Goal: Information Seeking & Learning: Find specific page/section

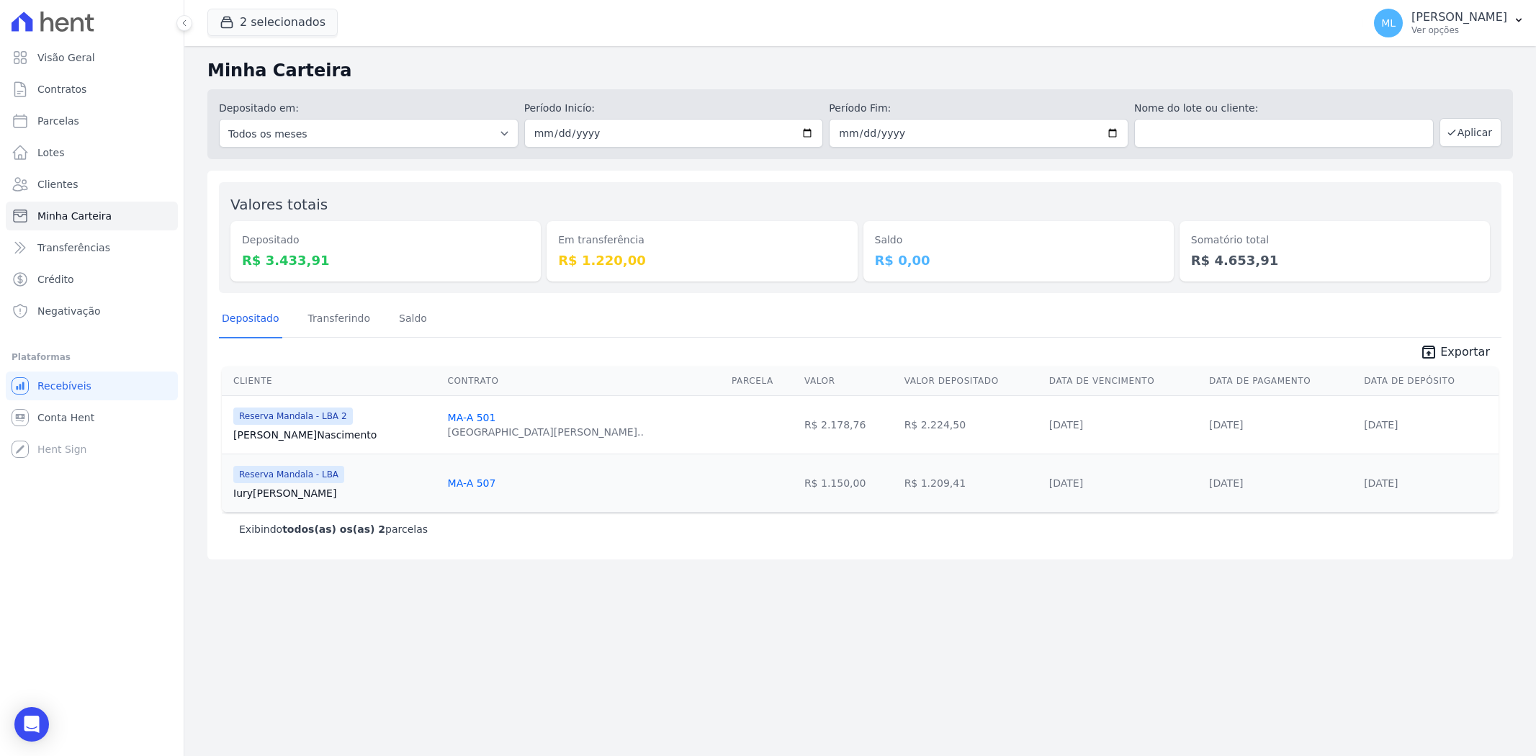
click at [98, 183] on link "Clientes" at bounding box center [92, 184] width 172 height 29
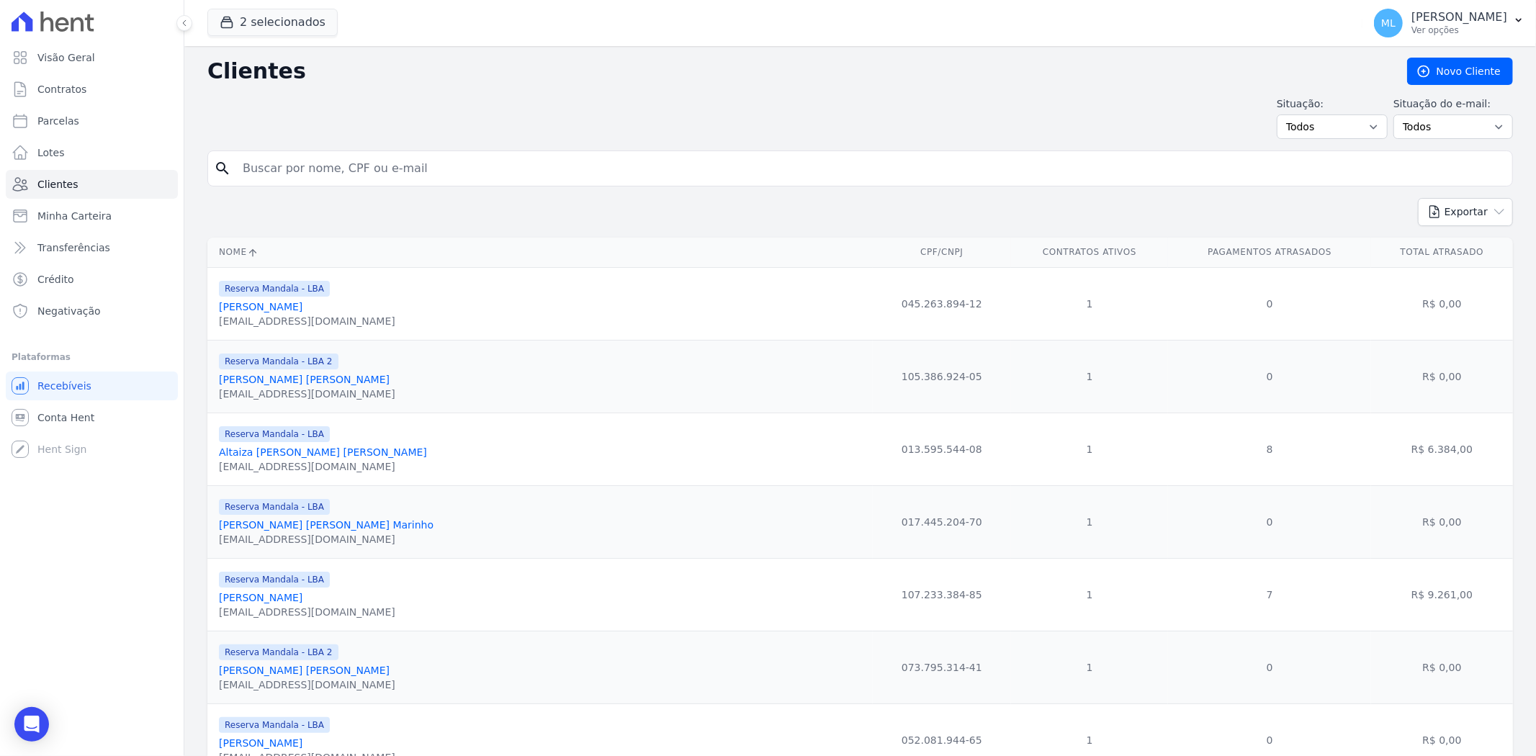
click at [341, 171] on input "search" at bounding box center [870, 168] width 1273 height 29
type input "[PERSON_NAME]"
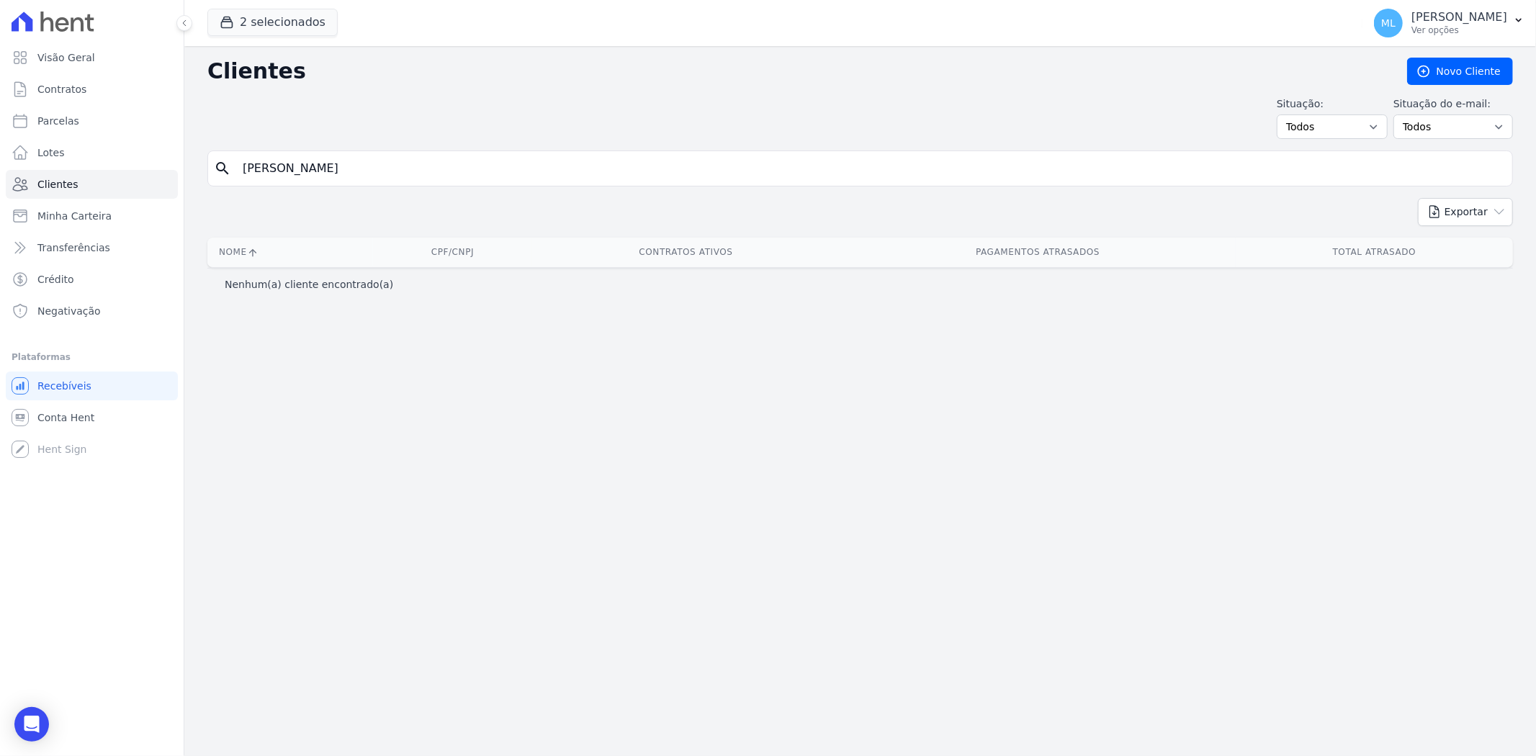
click at [341, 171] on input "[PERSON_NAME]" at bounding box center [870, 168] width 1273 height 29
click at [284, 20] on button "2 selecionados" at bounding box center [272, 22] width 130 height 27
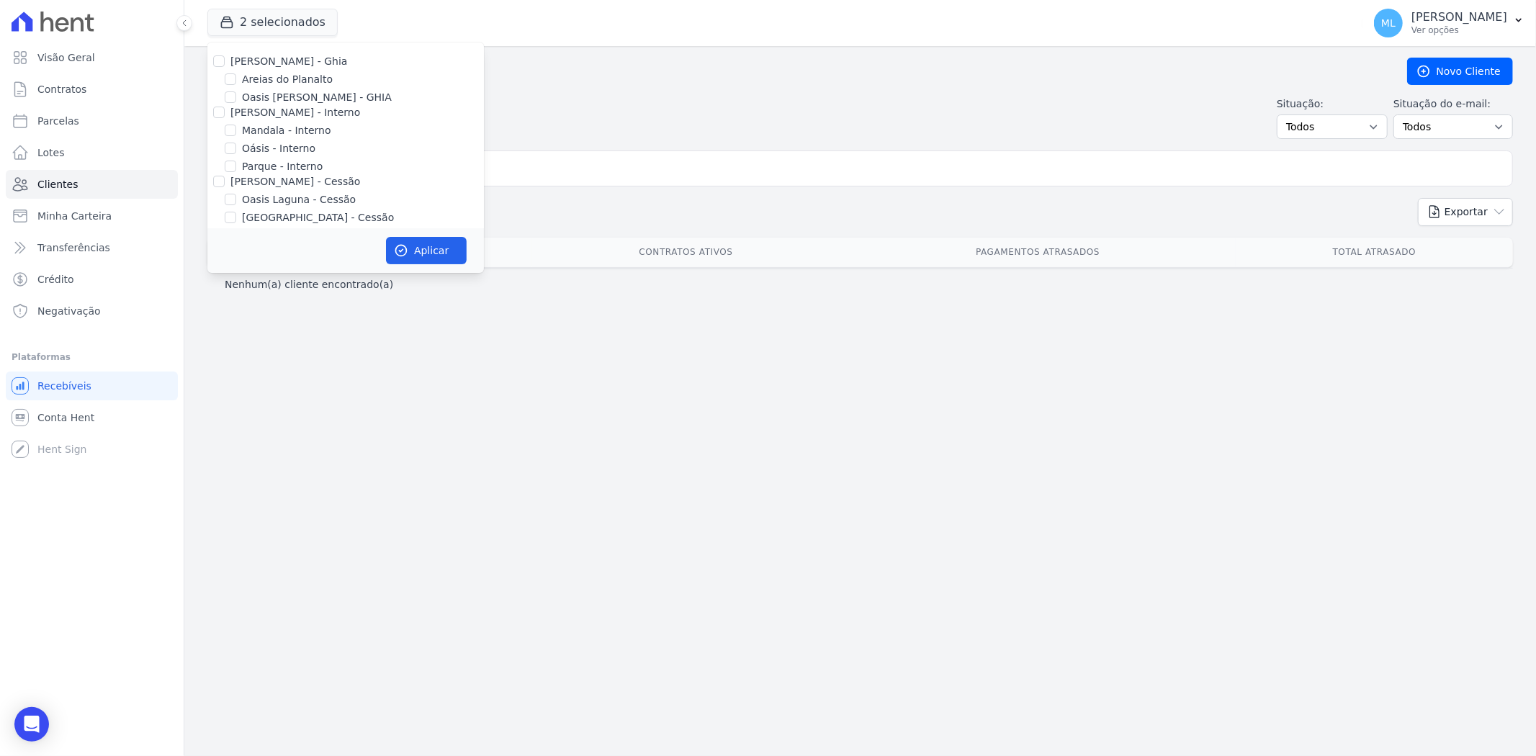
click at [221, 54] on div at bounding box center [219, 61] width 12 height 14
click at [216, 65] on input "[PERSON_NAME] - Ghia" at bounding box center [219, 61] width 12 height 12
checkbox input "true"
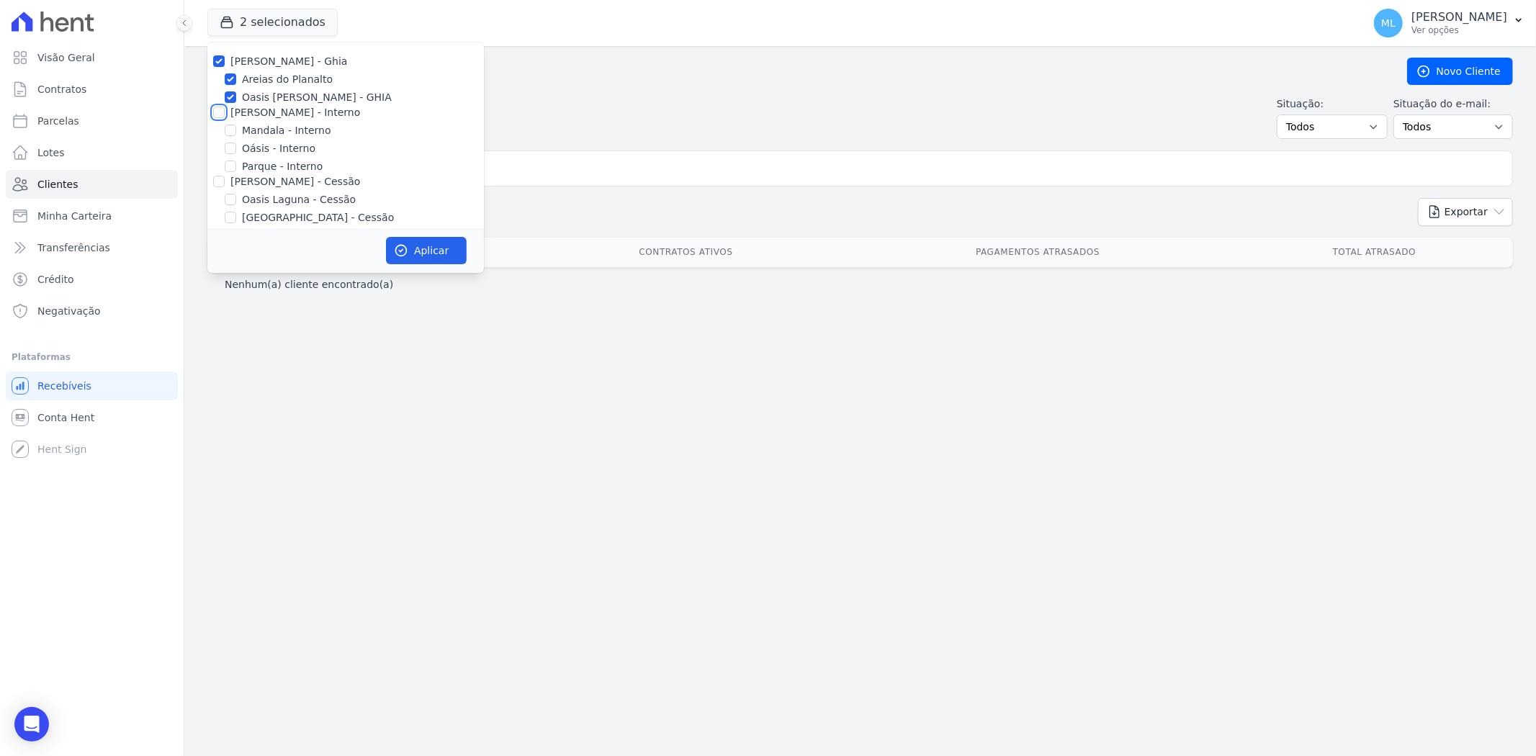
click at [220, 111] on input "[PERSON_NAME] - Interno" at bounding box center [219, 113] width 12 height 12
checkbox input "true"
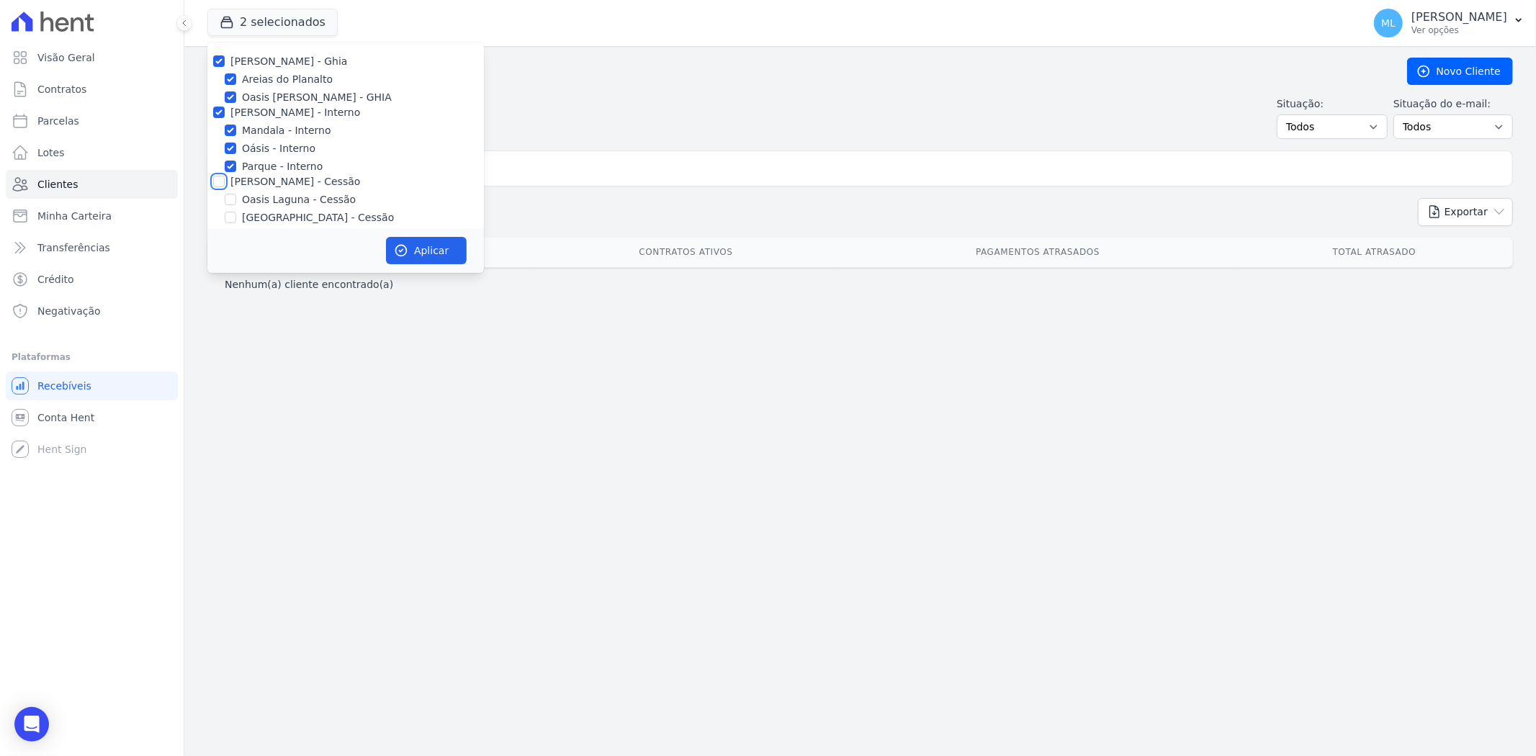
click at [221, 182] on input "[PERSON_NAME] - Cessão" at bounding box center [219, 182] width 12 height 12
checkbox input "true"
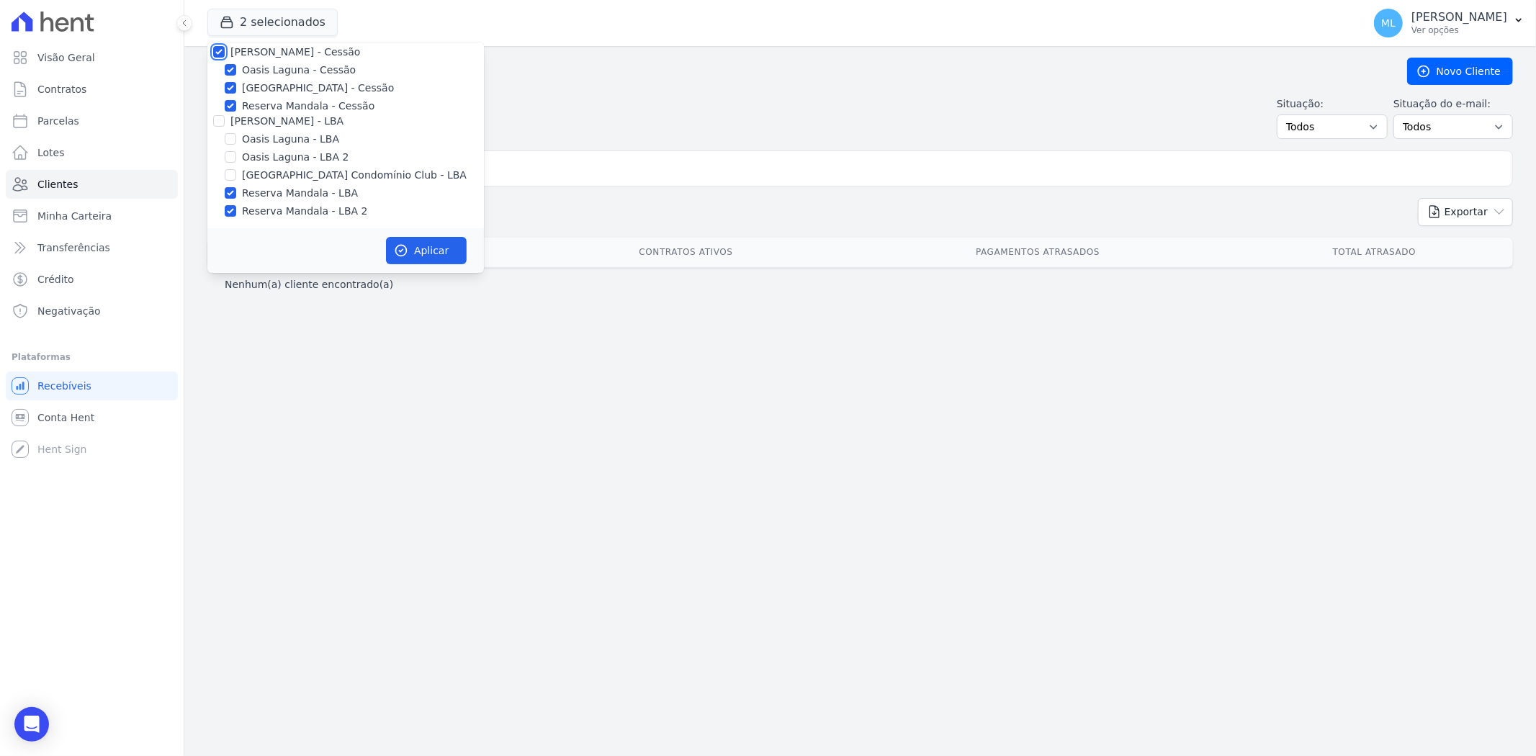
scroll to position [132, 0]
click at [221, 127] on div "[PERSON_NAME] - Ghia [PERSON_NAME] do Planalto Oasis [PERSON_NAME] - GHIA [PERS…" at bounding box center [345, 70] width 277 height 318
drag, startPoint x: 215, startPoint y: 116, endPoint x: 251, endPoint y: 145, distance: 46.6
click at [216, 117] on input "[PERSON_NAME] - LBA" at bounding box center [219, 119] width 12 height 12
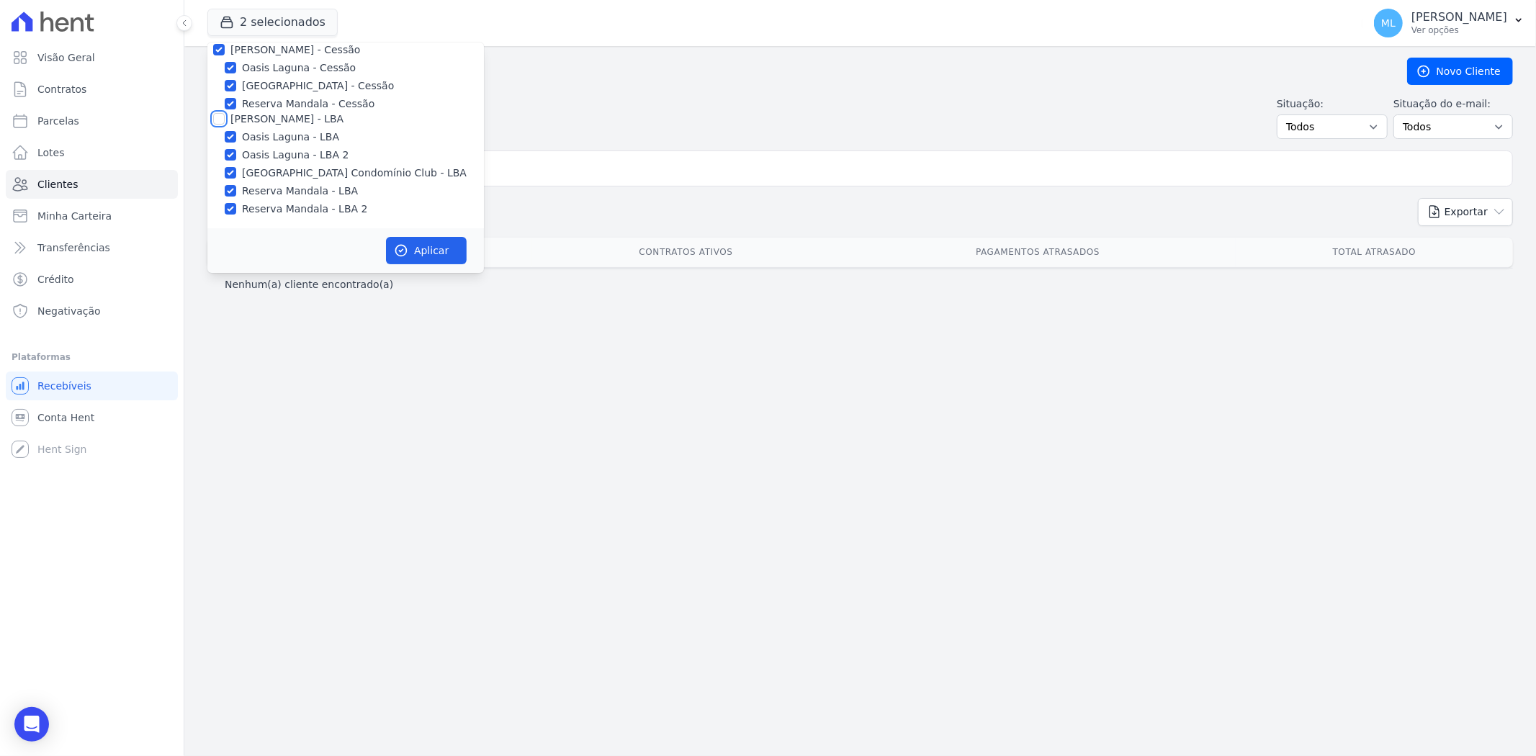
checkbox input "true"
click at [415, 239] on button "Aplicar" at bounding box center [426, 250] width 81 height 27
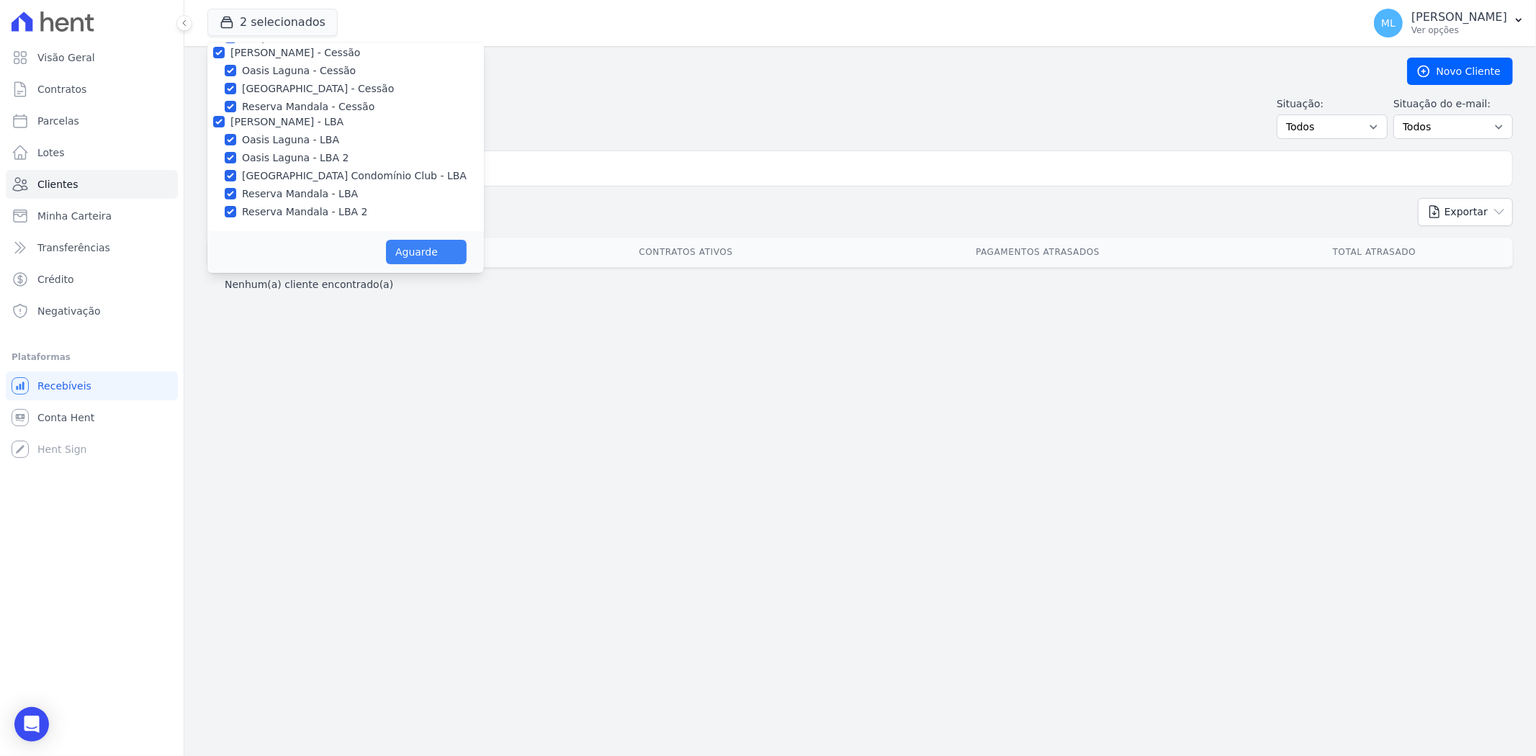
scroll to position [128, 0]
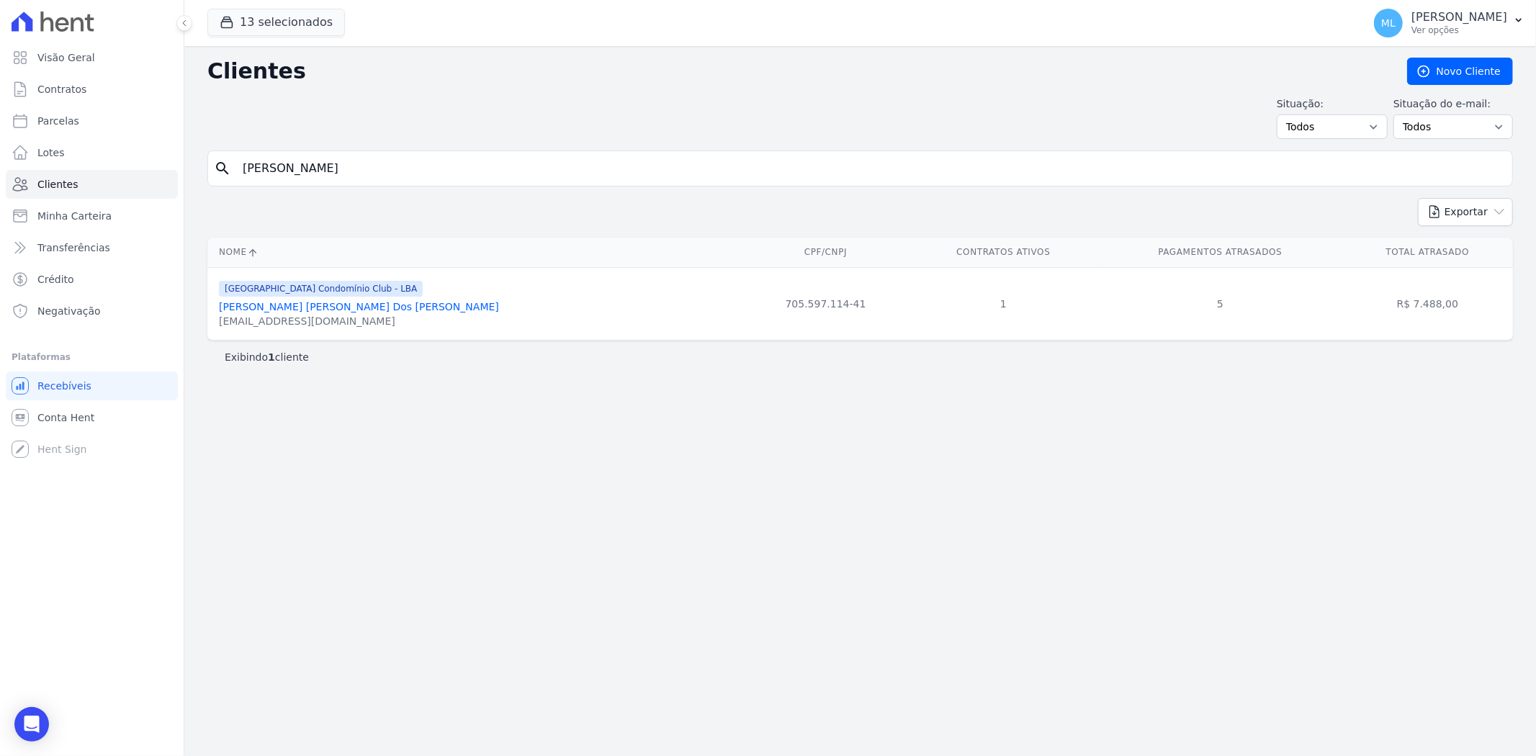
click at [573, 163] on input "[PERSON_NAME]" at bounding box center [870, 168] width 1273 height 29
click at [372, 308] on link "[PERSON_NAME] [PERSON_NAME] Dos [PERSON_NAME]" at bounding box center [359, 307] width 280 height 12
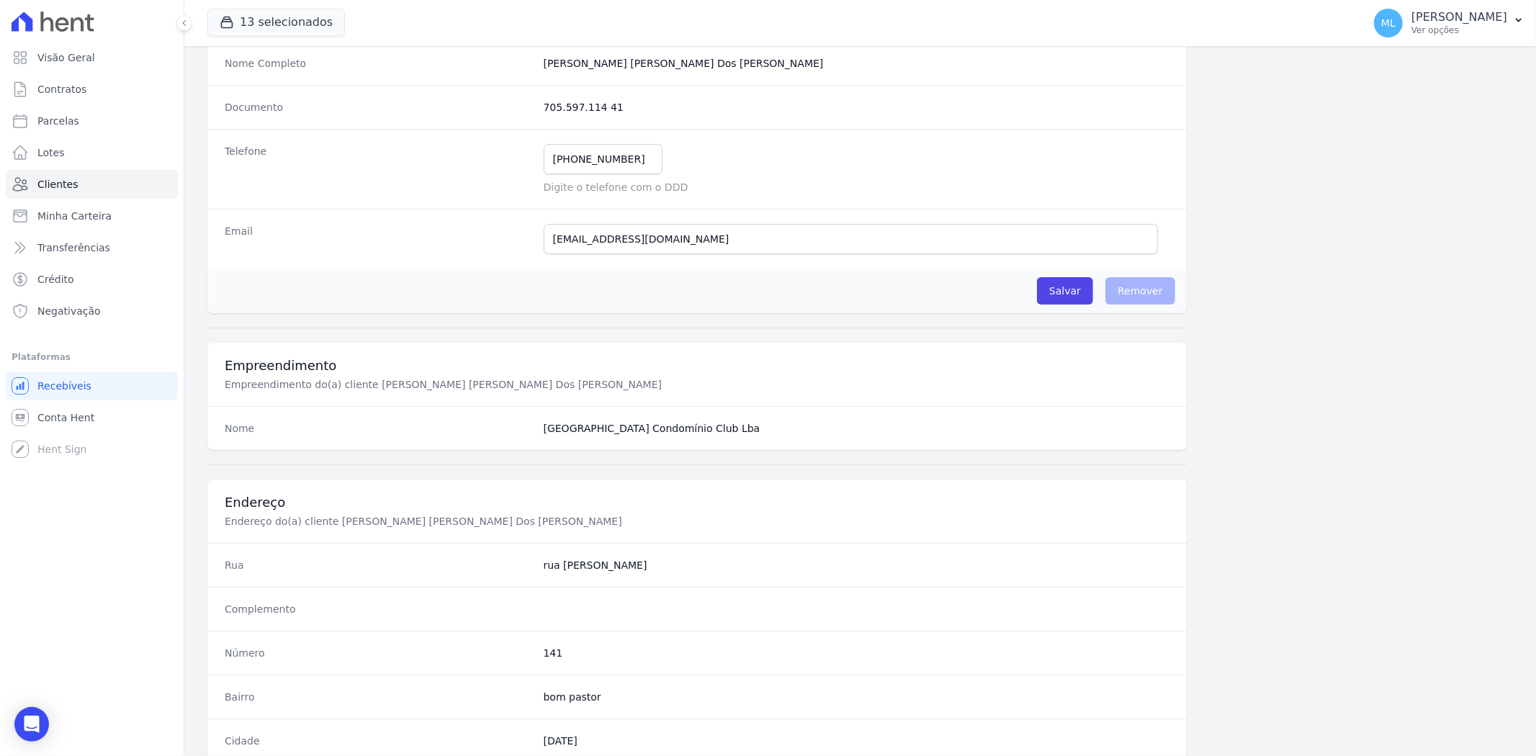
scroll to position [240, 0]
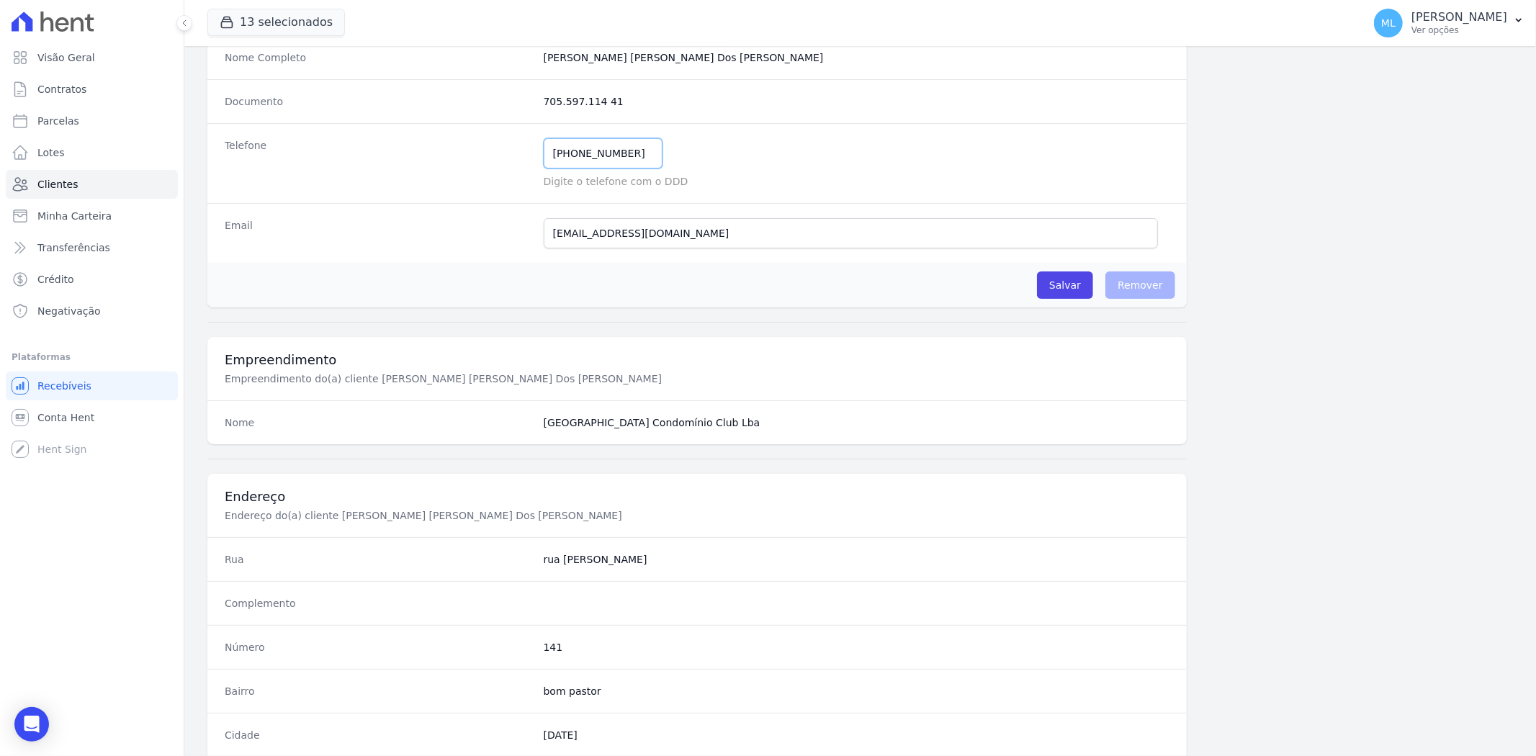
drag, startPoint x: 534, startPoint y: 166, endPoint x: 459, endPoint y: 169, distance: 75.7
click at [461, 169] on div "Telefone [PHONE_NUMBER] Mensagem de SMS ainda não enviada.. Mensagem de [PERSON…" at bounding box center [696, 163] width 979 height 80
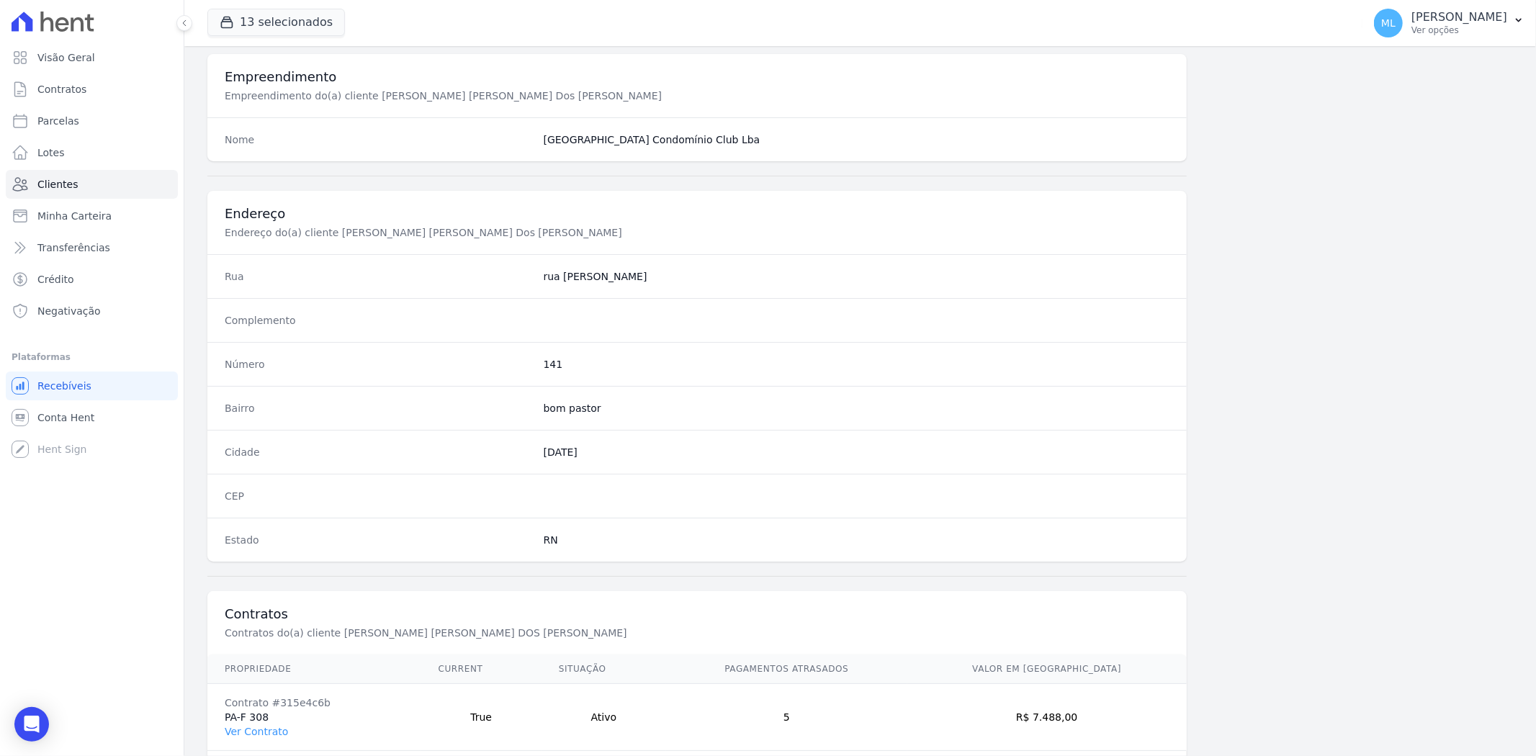
scroll to position [593, 0]
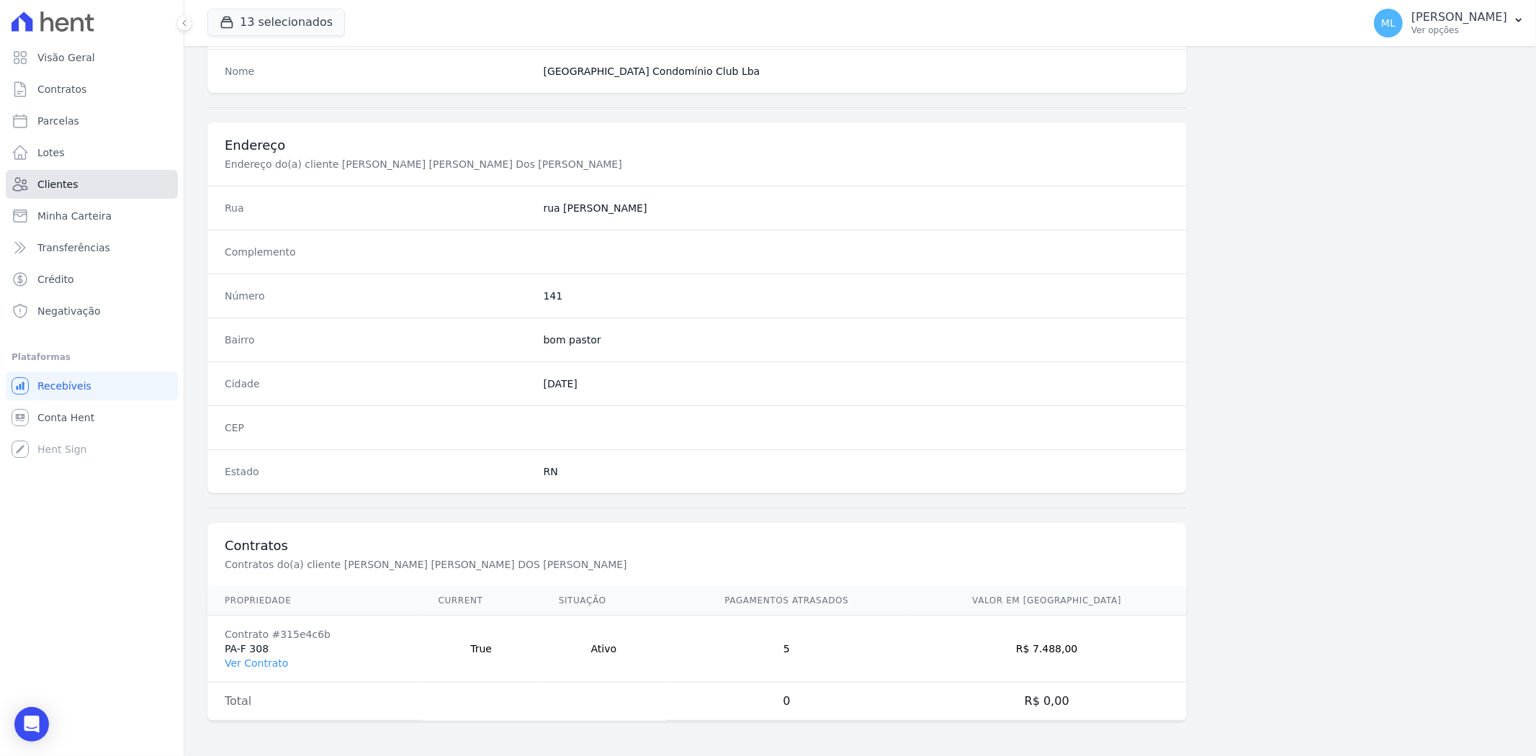
click at [114, 178] on link "Clientes" at bounding box center [92, 184] width 172 height 29
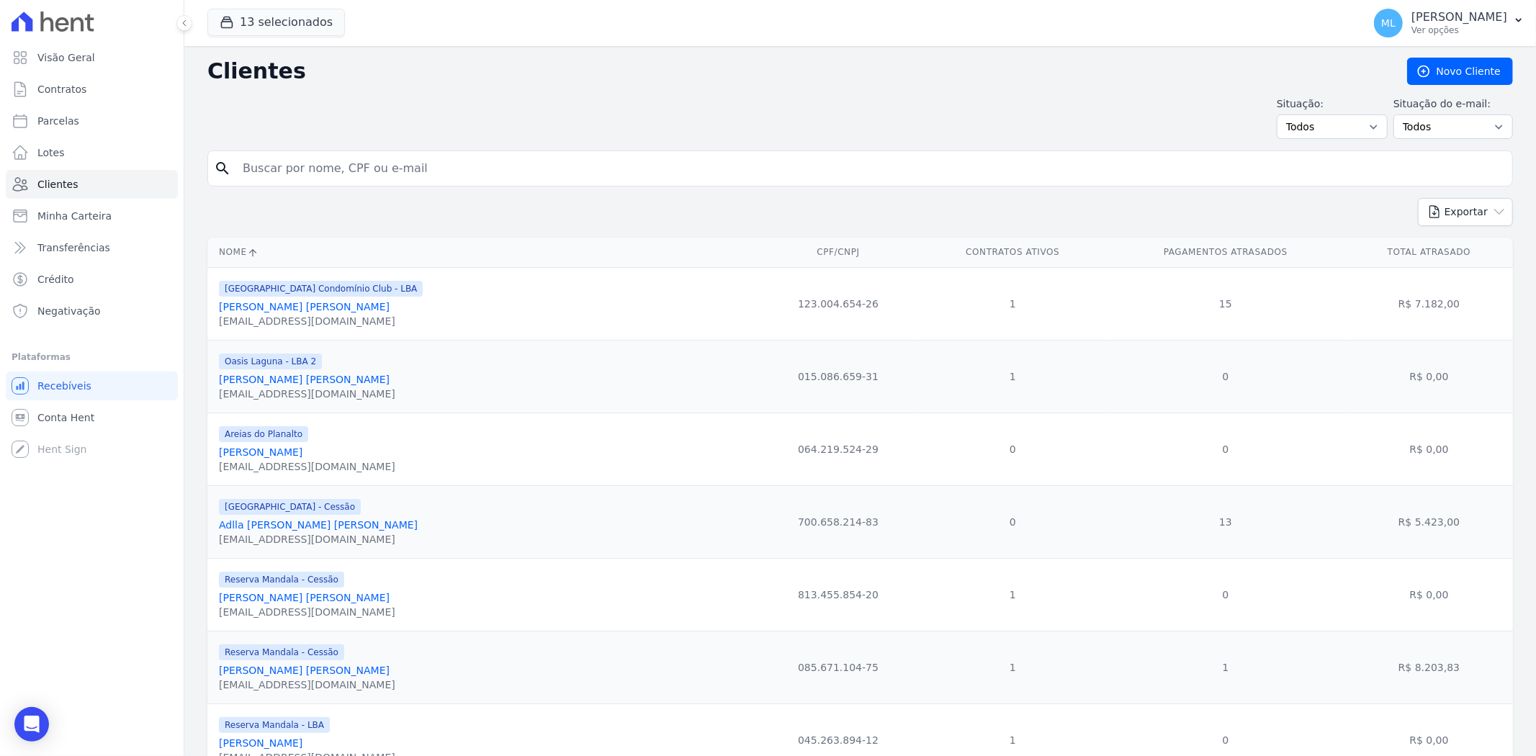
click at [454, 174] on input "search" at bounding box center [870, 168] width 1273 height 29
type input "[PERSON_NAME]"
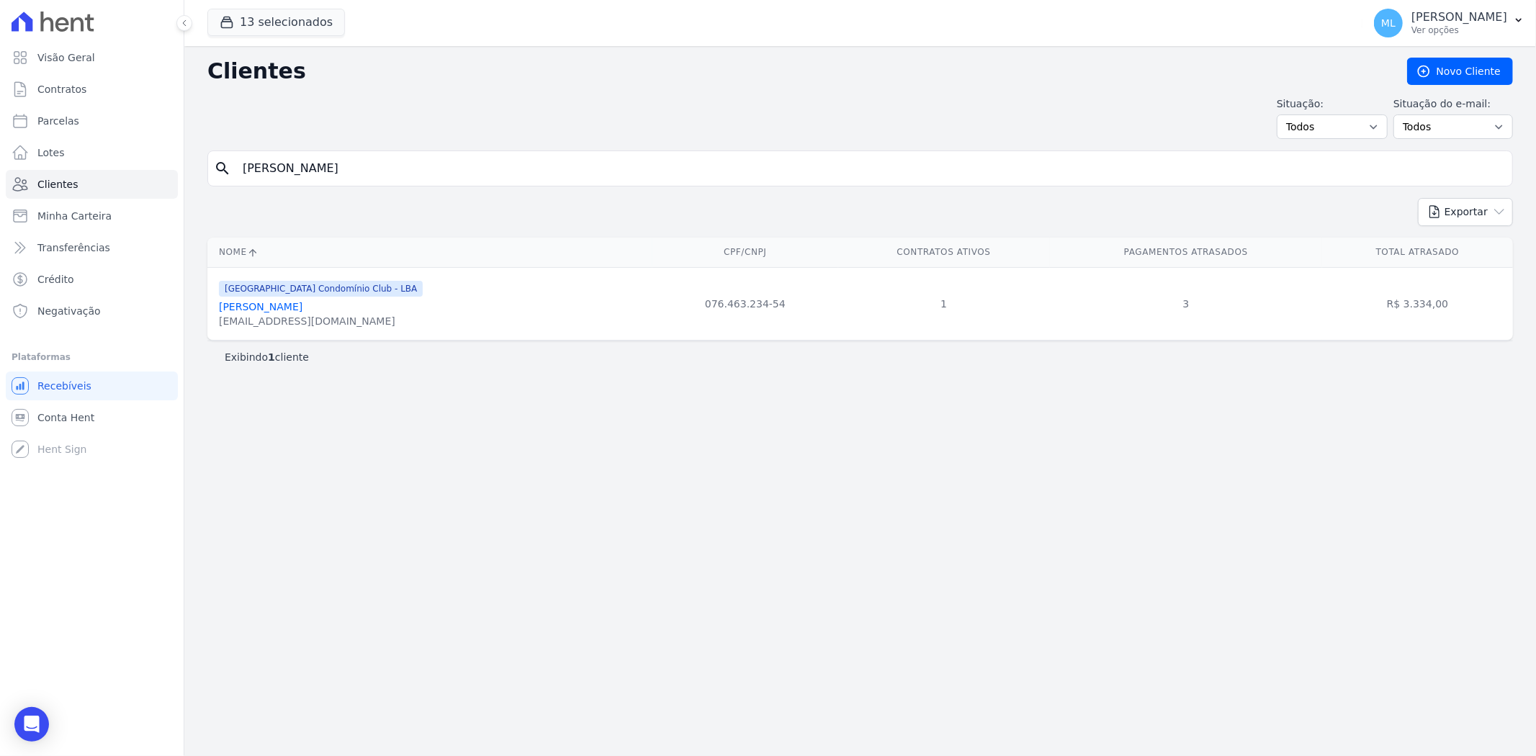
click at [302, 301] on link "[PERSON_NAME]" at bounding box center [261, 307] width 84 height 12
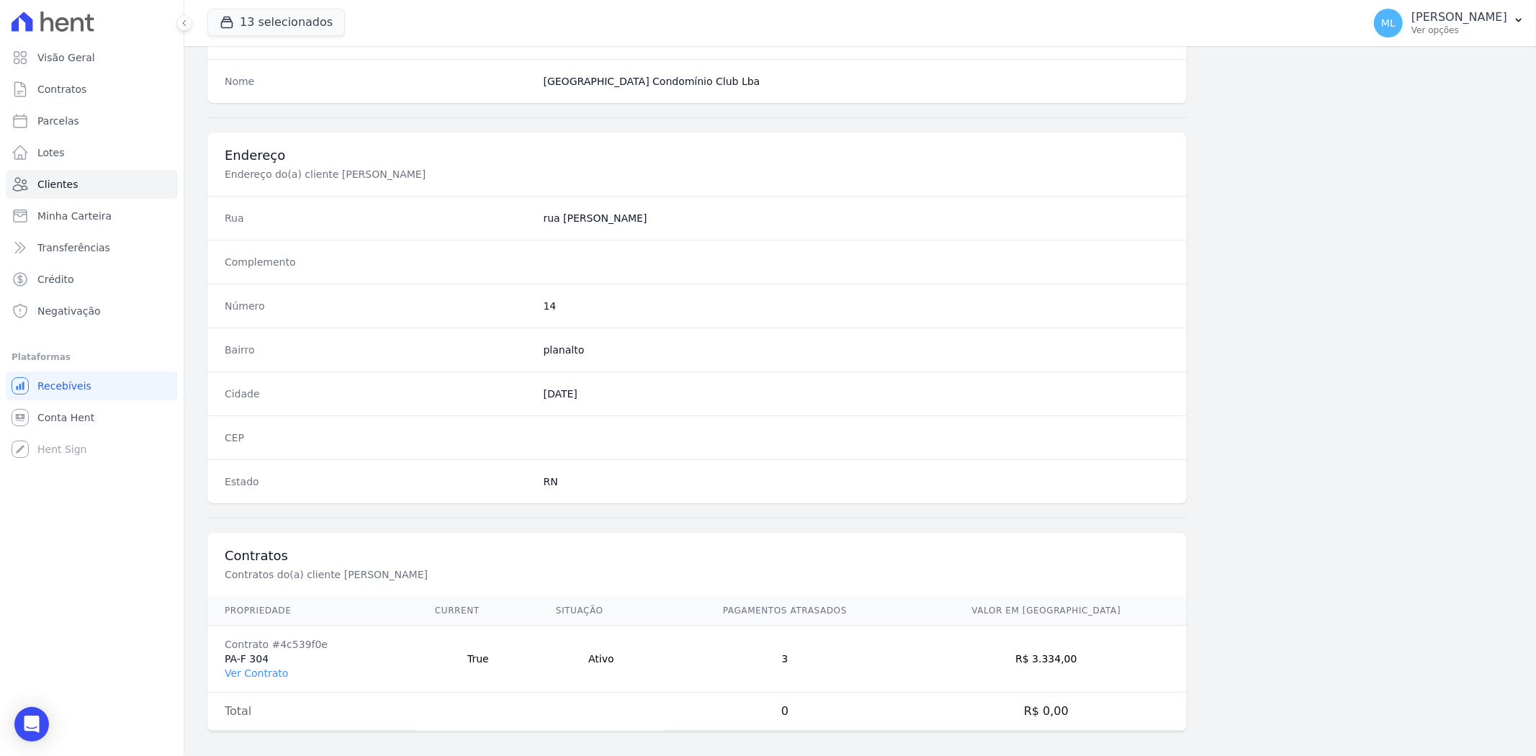
scroll to position [593, 0]
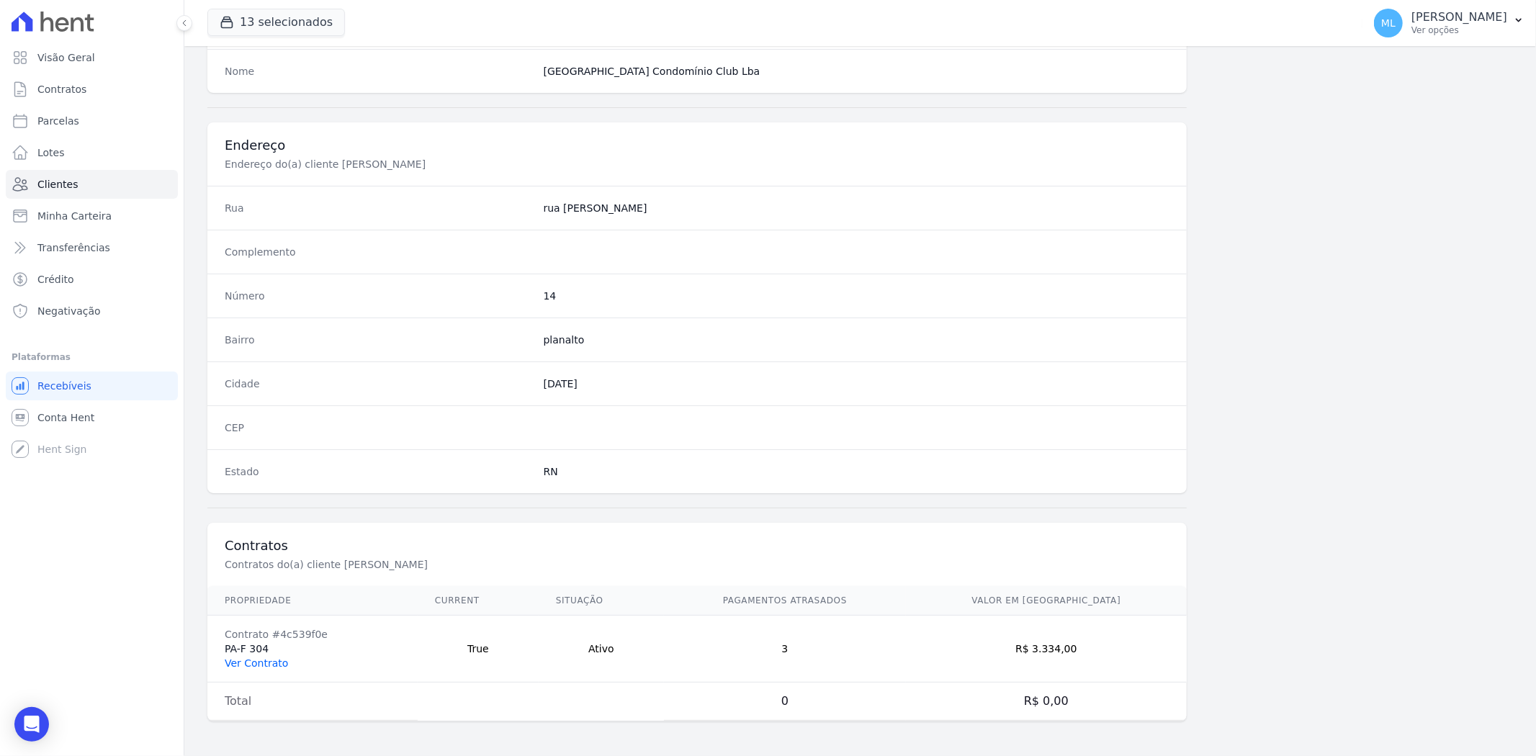
click at [271, 663] on link "Ver Contrato" at bounding box center [256, 664] width 63 height 12
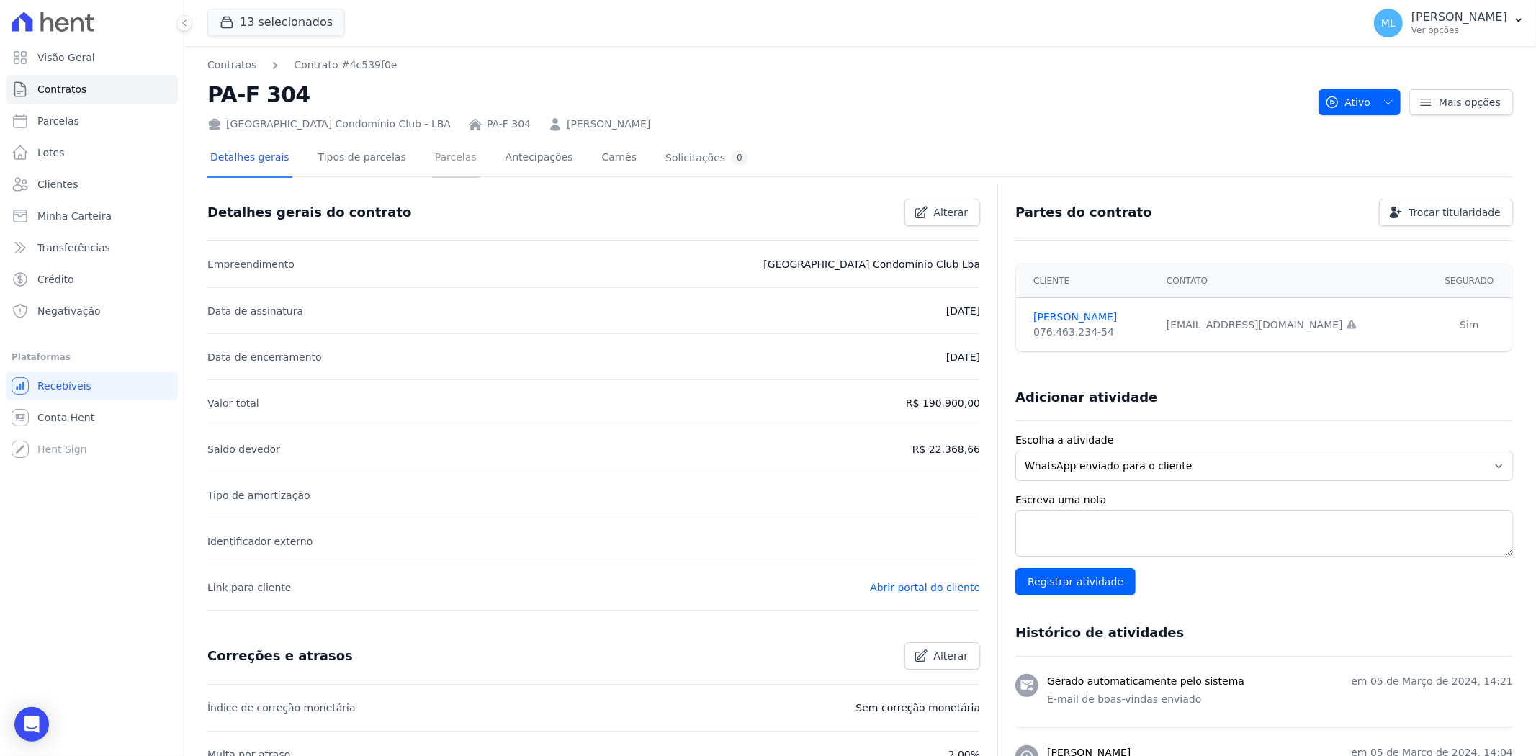
click at [441, 161] on link "Parcelas" at bounding box center [456, 159] width 48 height 38
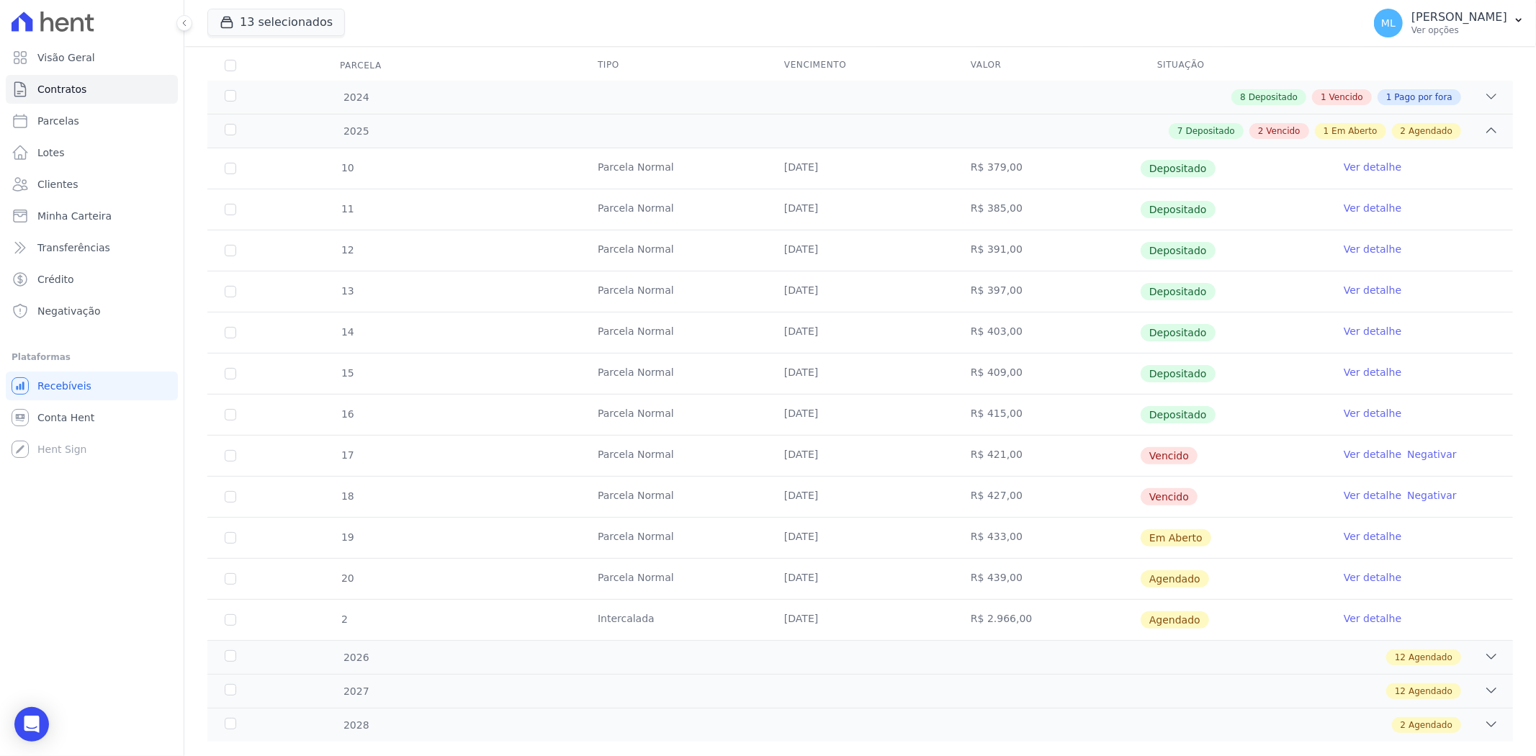
scroll to position [218, 0]
